Goal: Find specific page/section: Find specific page/section

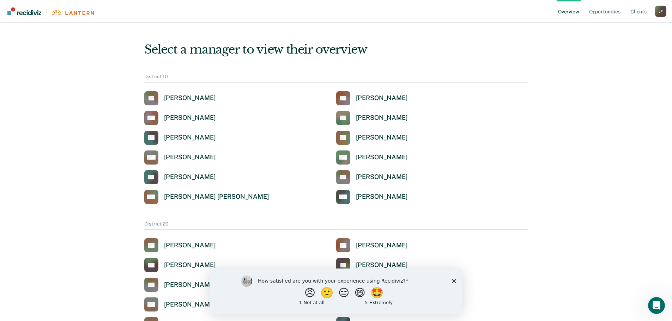
click at [515, 93] on div "TC [PERSON_NAME]" at bounding box center [432, 98] width 192 height 14
